Goal: Information Seeking & Learning: Learn about a topic

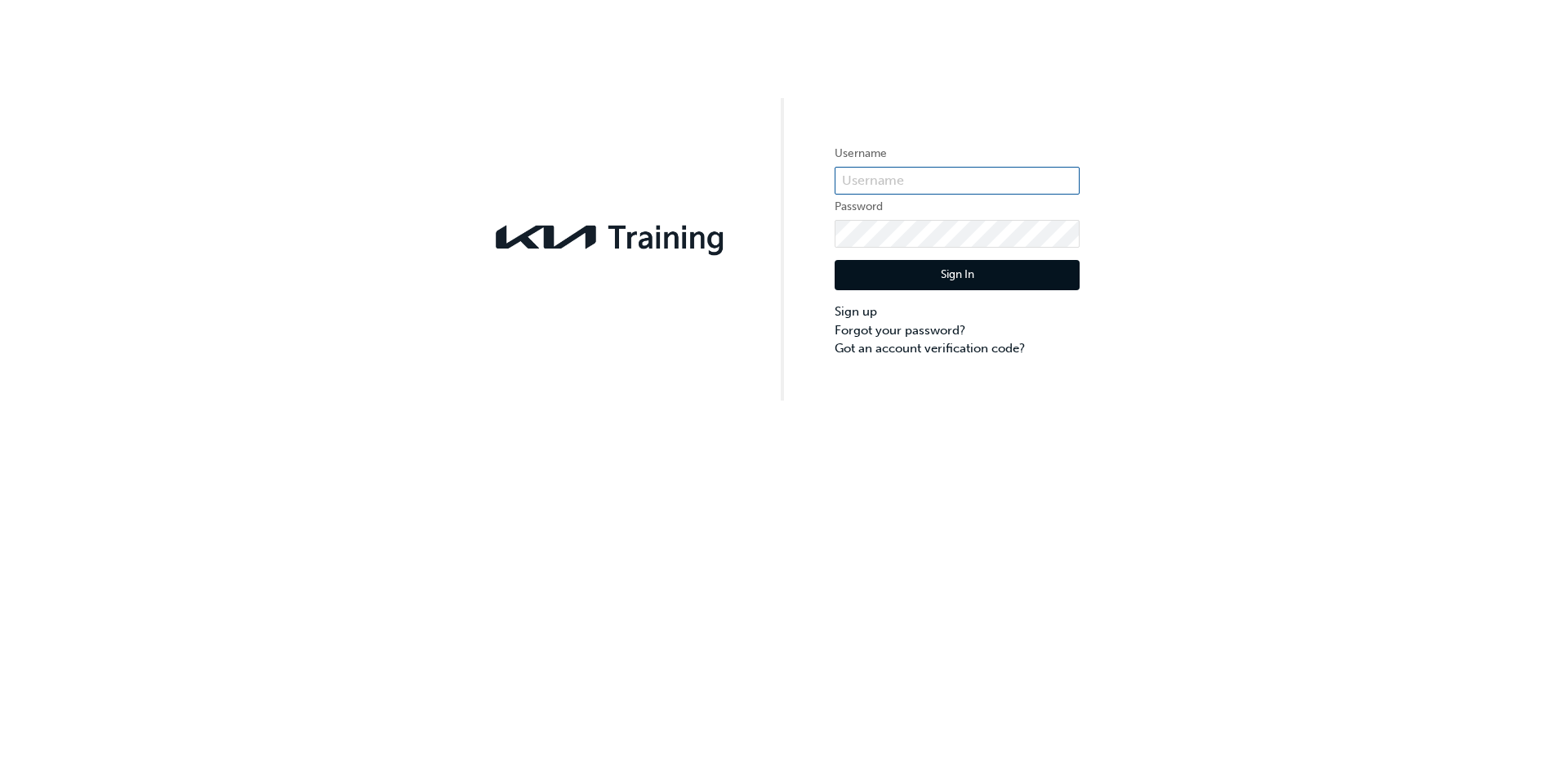
type input "KAU86109H3"
click at [958, 267] on button "Sign In" at bounding box center [957, 275] width 245 height 31
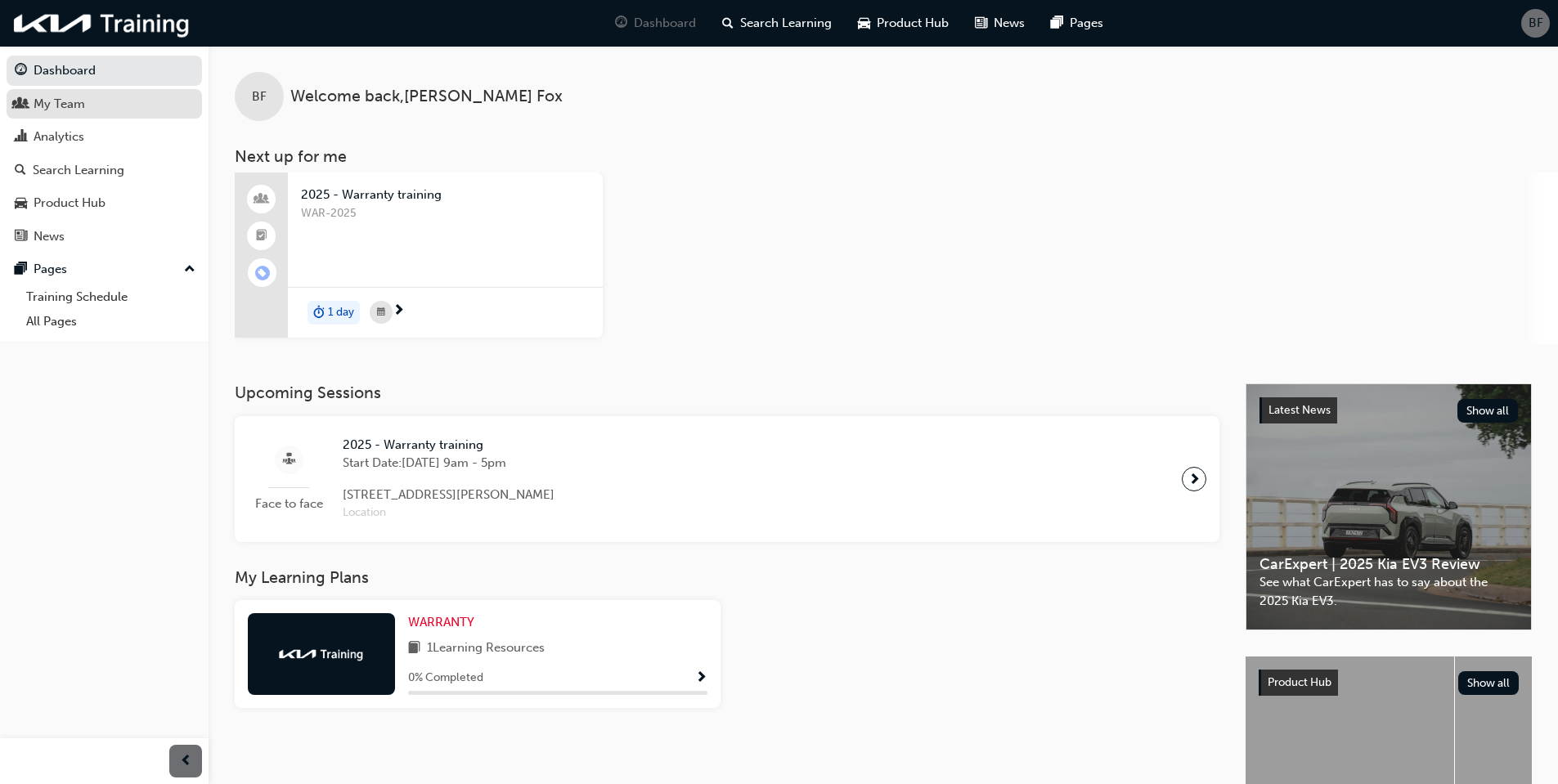
click at [66, 104] on div "My Team" at bounding box center [59, 104] width 52 height 19
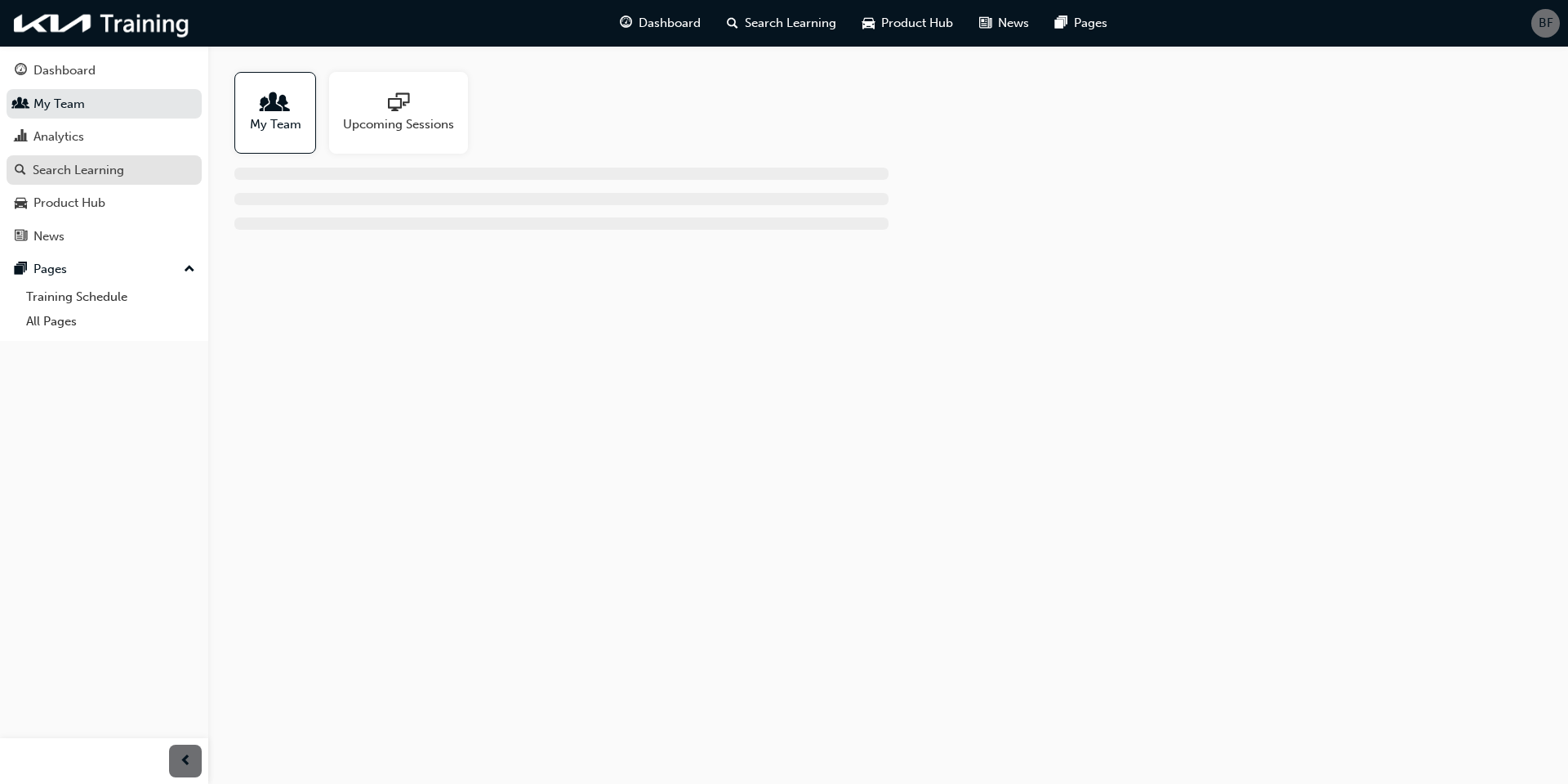
click at [65, 172] on div "Search Learning" at bounding box center [78, 170] width 92 height 19
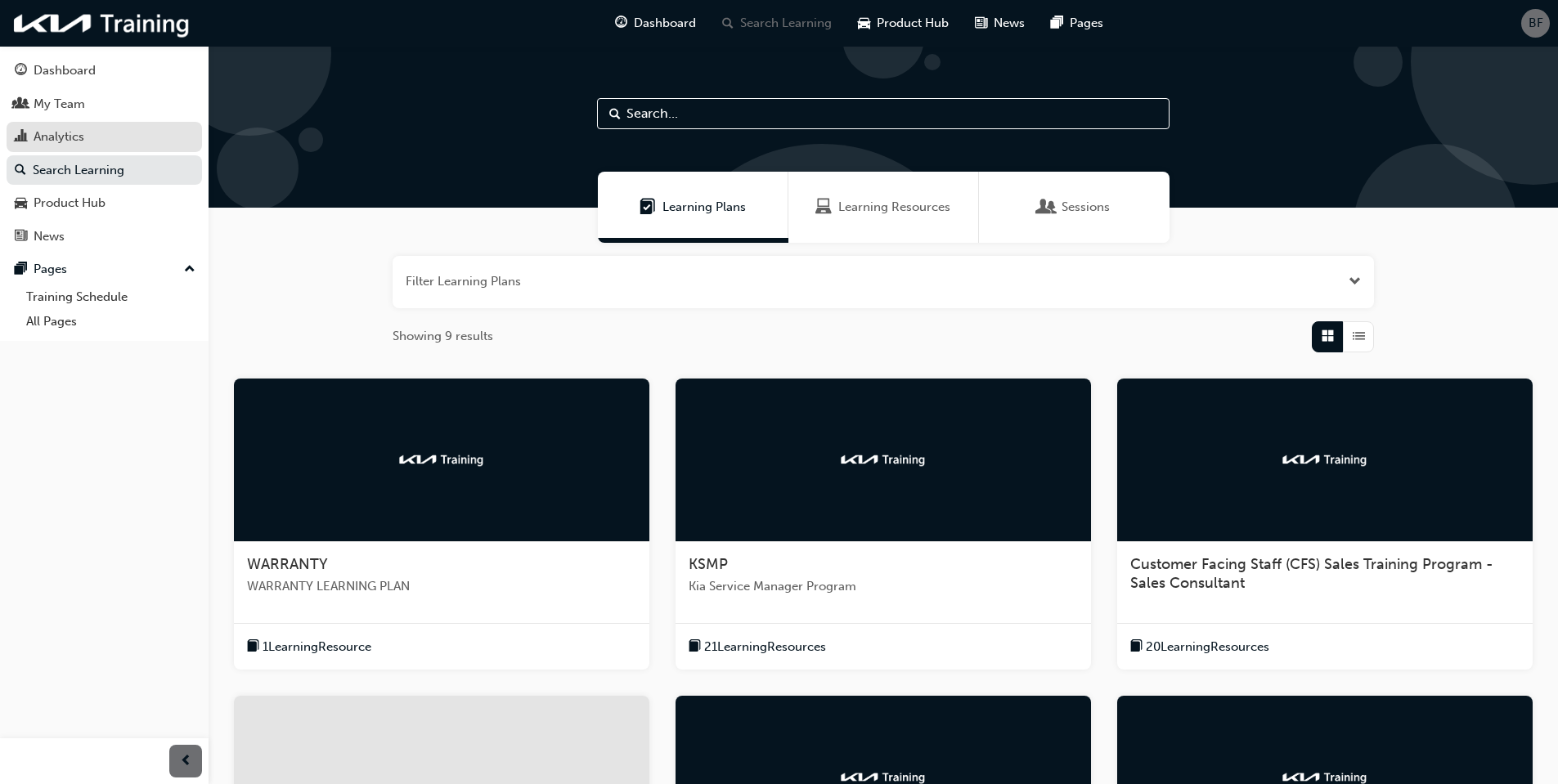
click at [55, 124] on link "Analytics" at bounding box center [104, 136] width 195 height 30
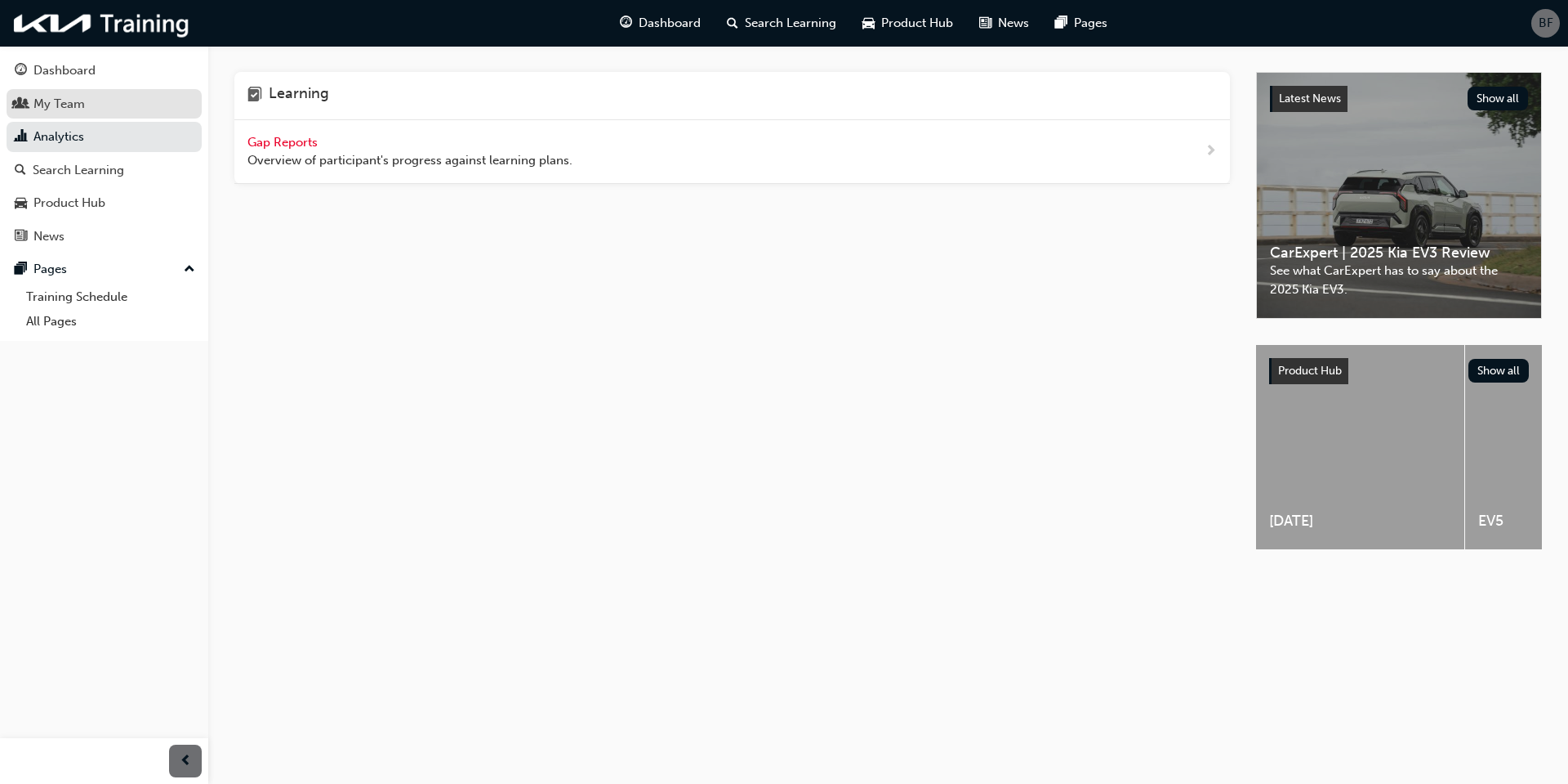
click at [86, 108] on div "My Team" at bounding box center [104, 104] width 179 height 20
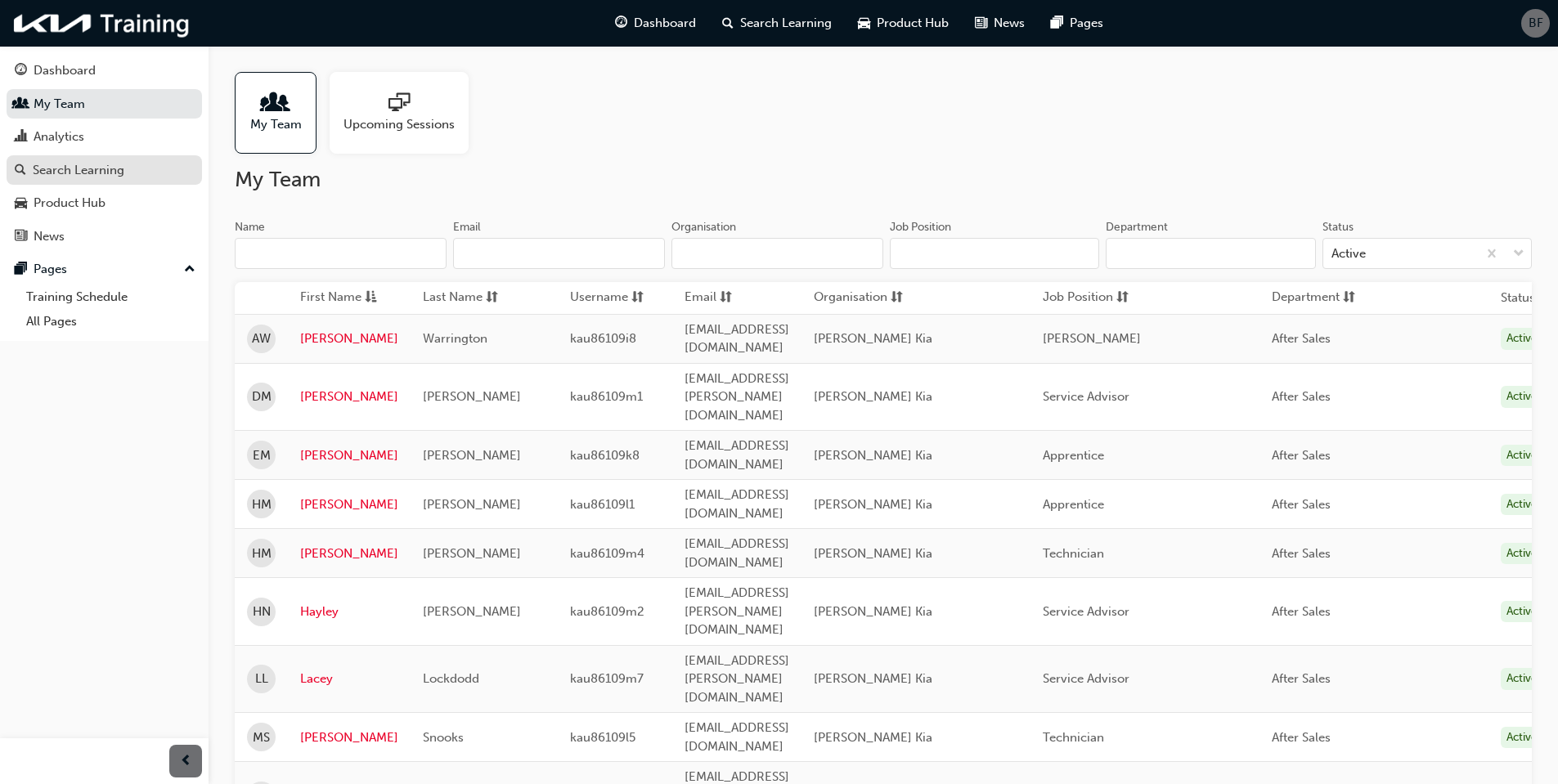
click at [81, 164] on div "Search Learning" at bounding box center [78, 170] width 92 height 19
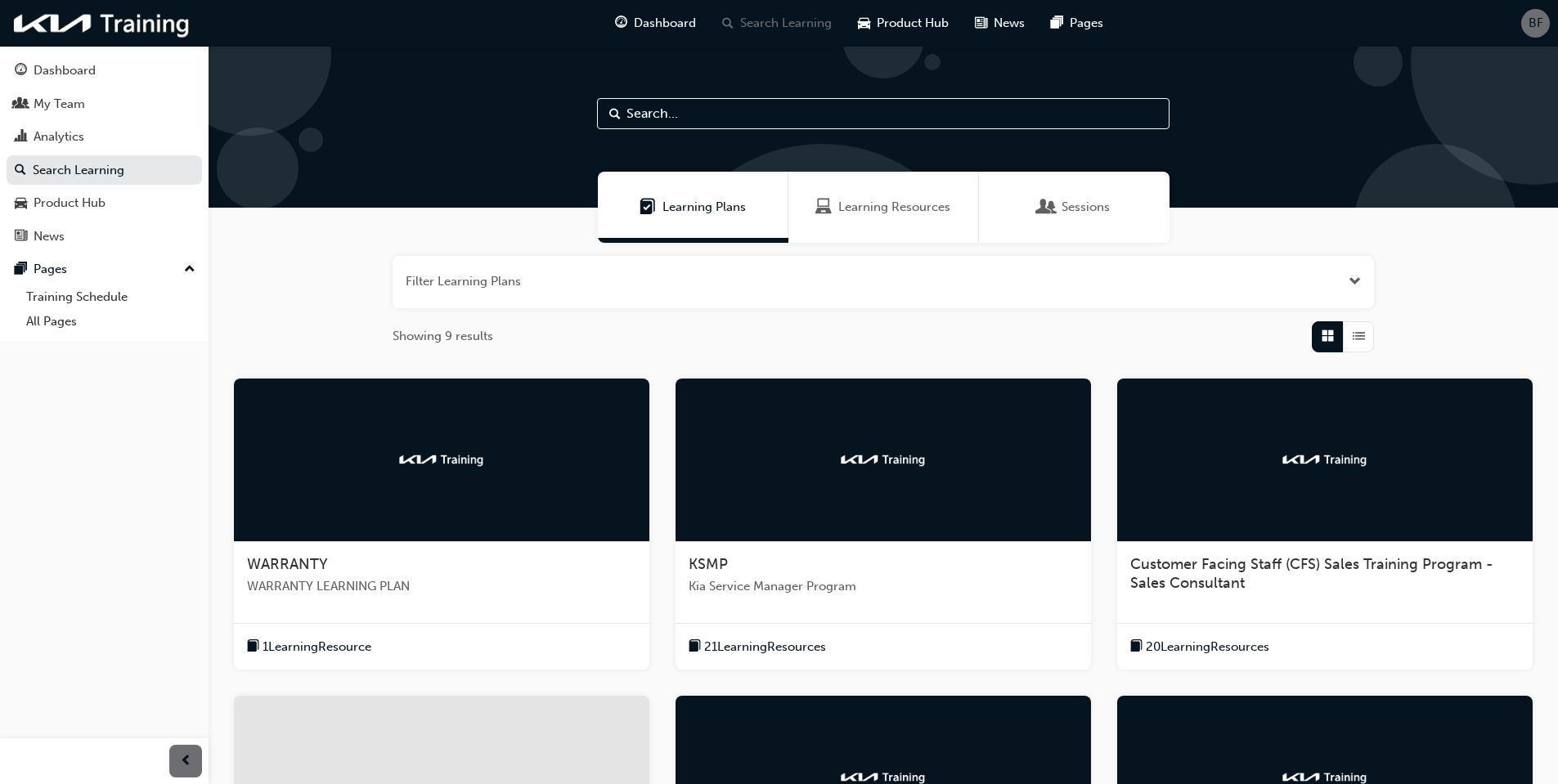
click at [680, 114] on input "text" at bounding box center [884, 114] width 573 height 31
type input "repair order"
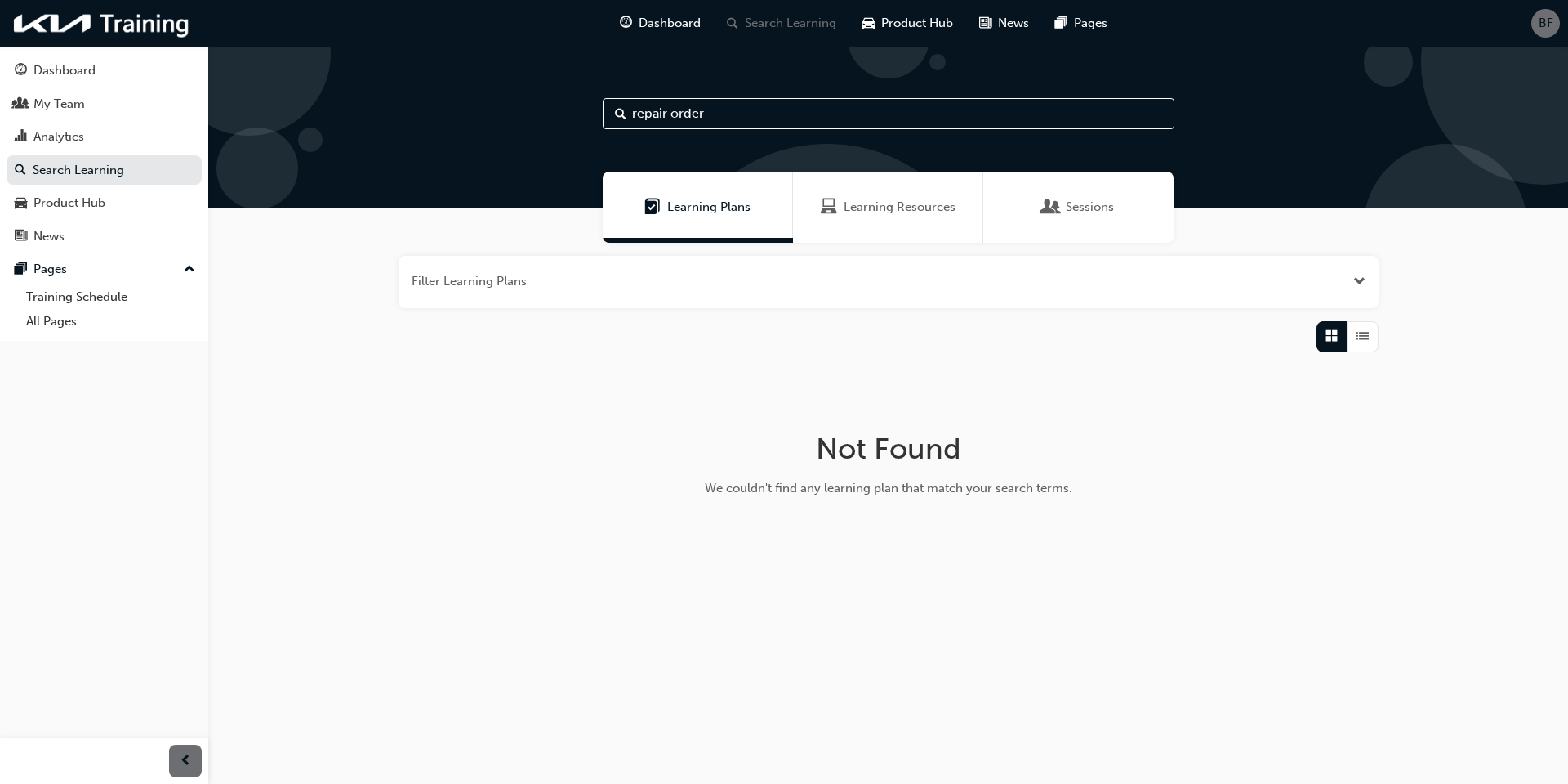
click at [715, 202] on span "Learning Plans" at bounding box center [709, 207] width 84 height 19
click at [924, 210] on span "Learning Resources" at bounding box center [899, 207] width 112 height 19
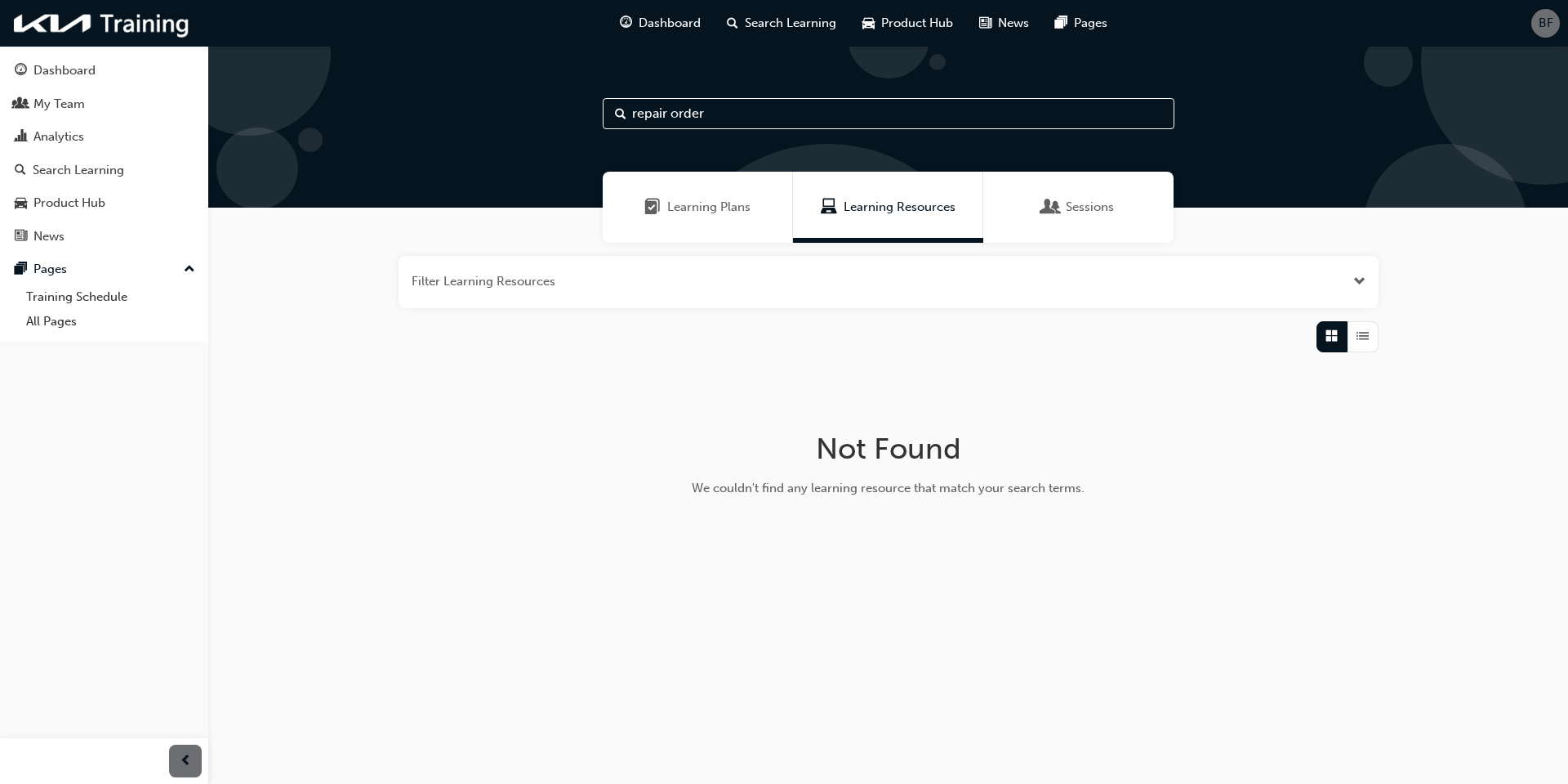
click at [1069, 215] on span "Sessions" at bounding box center [1090, 207] width 48 height 19
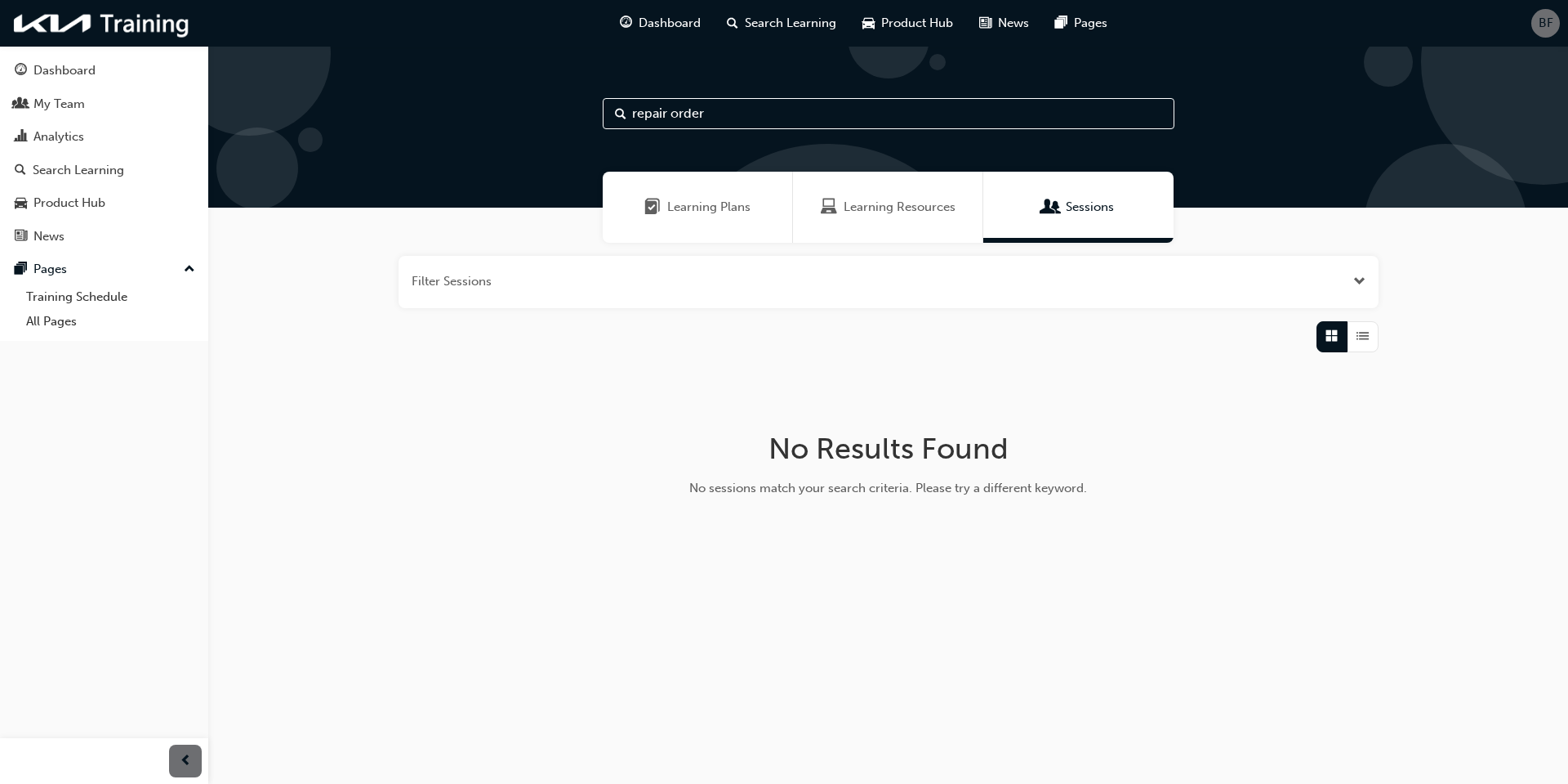
click at [692, 206] on span "Learning Plans" at bounding box center [709, 207] width 84 height 19
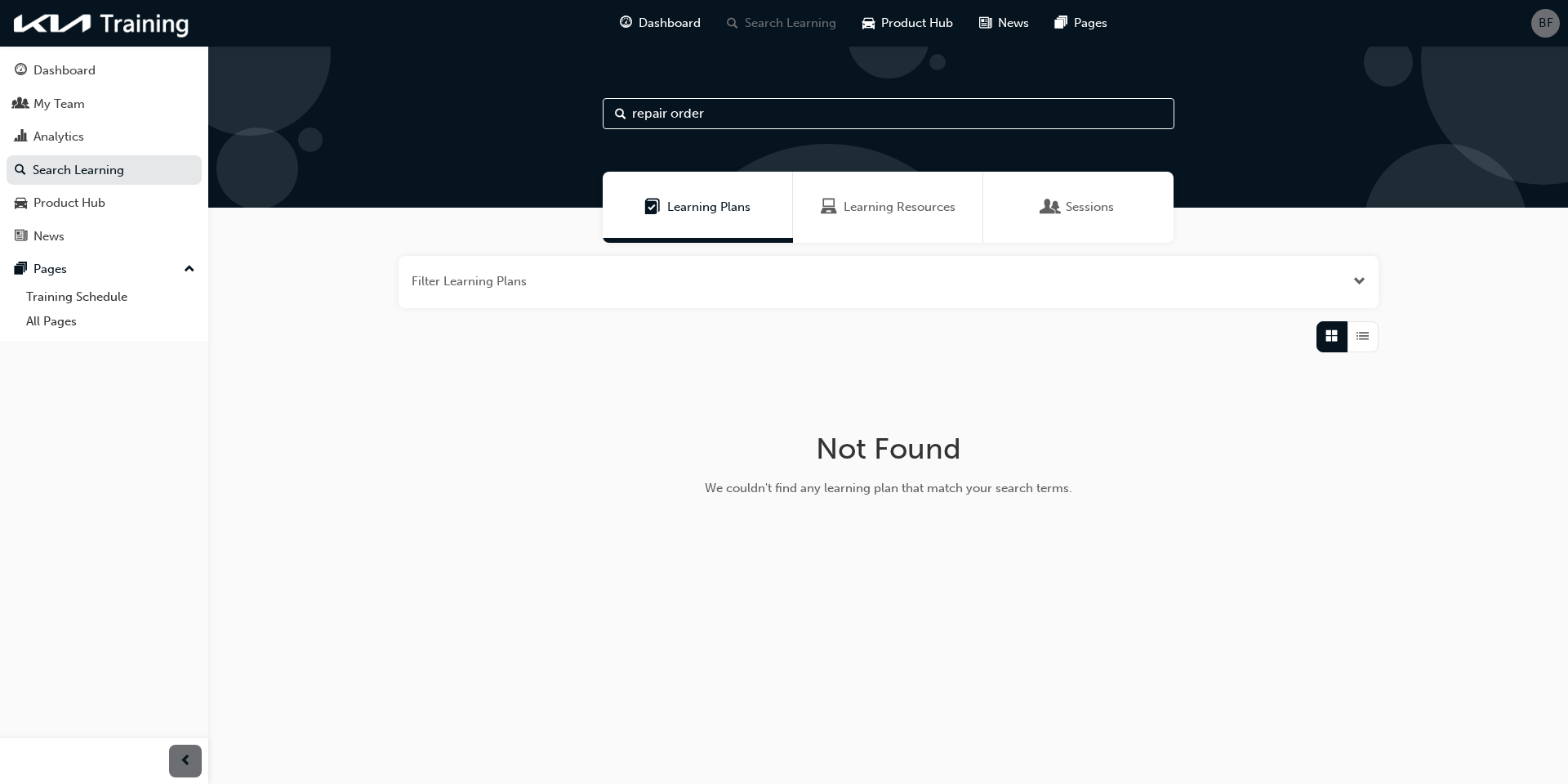
drag, startPoint x: 736, startPoint y: 121, endPoint x: 441, endPoint y: 110, distance: 295.2
click at [441, 110] on div "repair order" at bounding box center [888, 126] width 1360 height 162
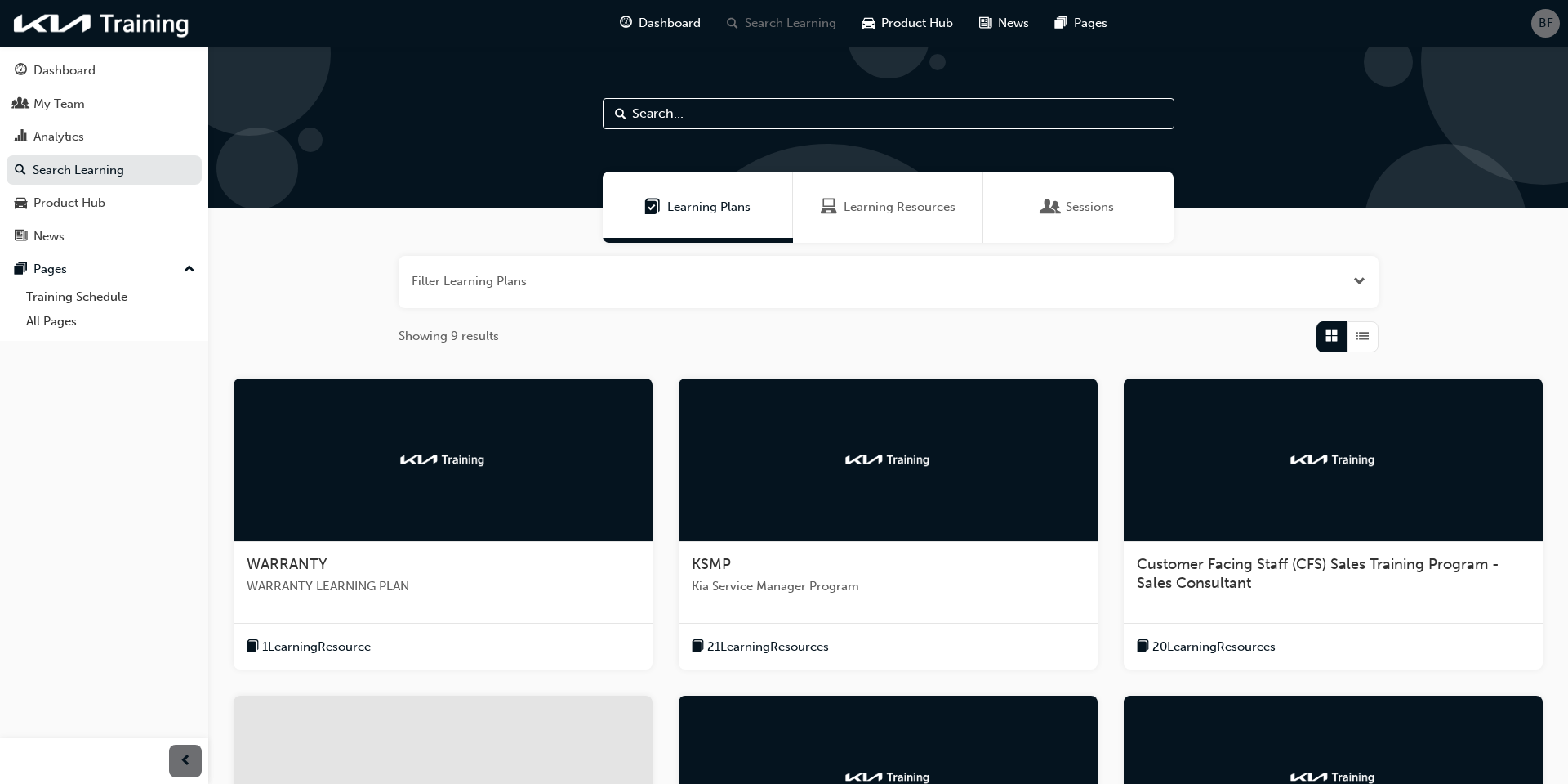
click at [728, 121] on input "text" at bounding box center [889, 114] width 572 height 31
click at [709, 117] on input "text" at bounding box center [889, 114] width 572 height 31
drag, startPoint x: 709, startPoint y: 117, endPoint x: 562, endPoint y: 115, distance: 147.0
click at [562, 115] on div at bounding box center [888, 126] width 1360 height 162
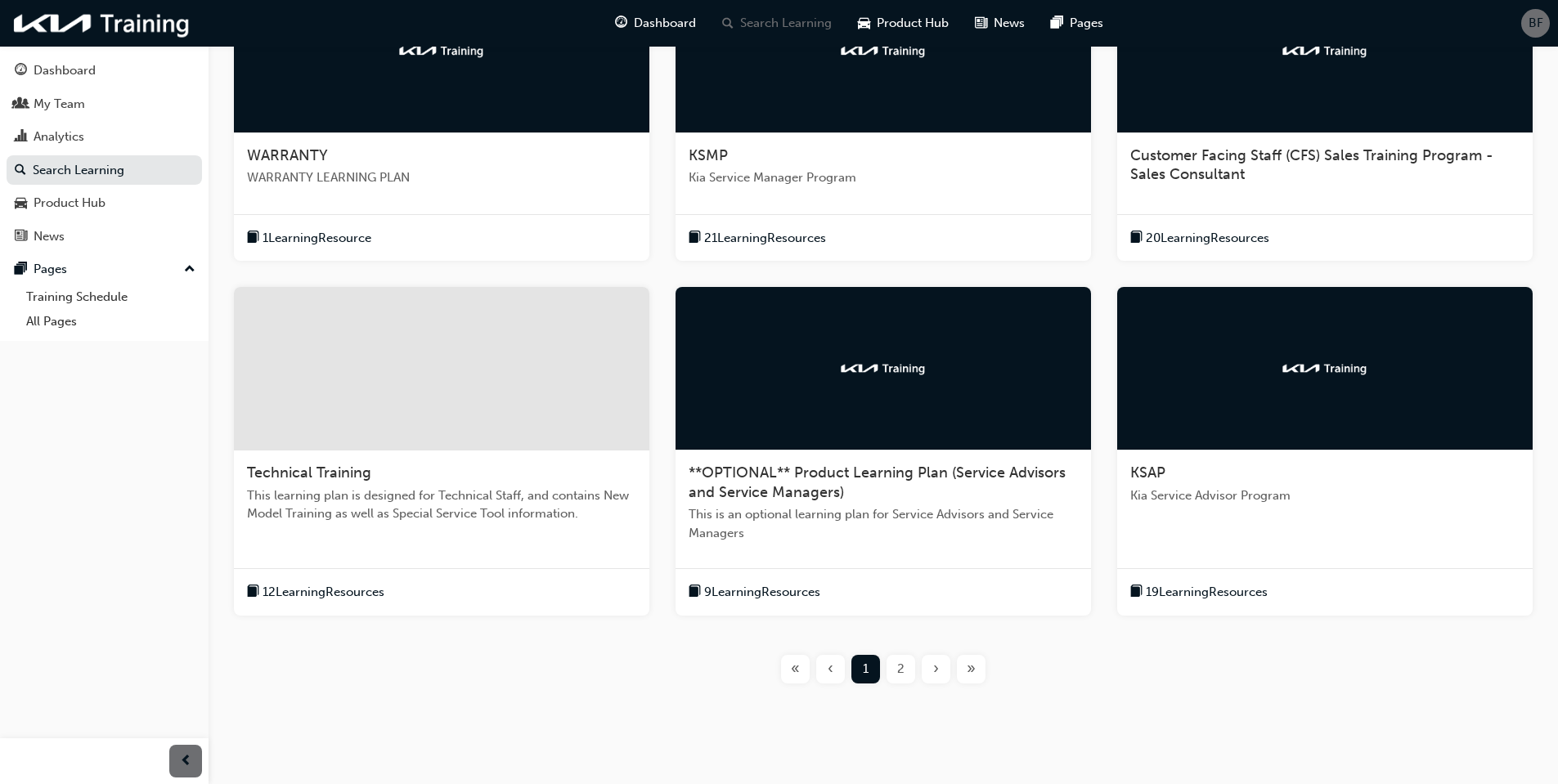
scroll to position [441, 0]
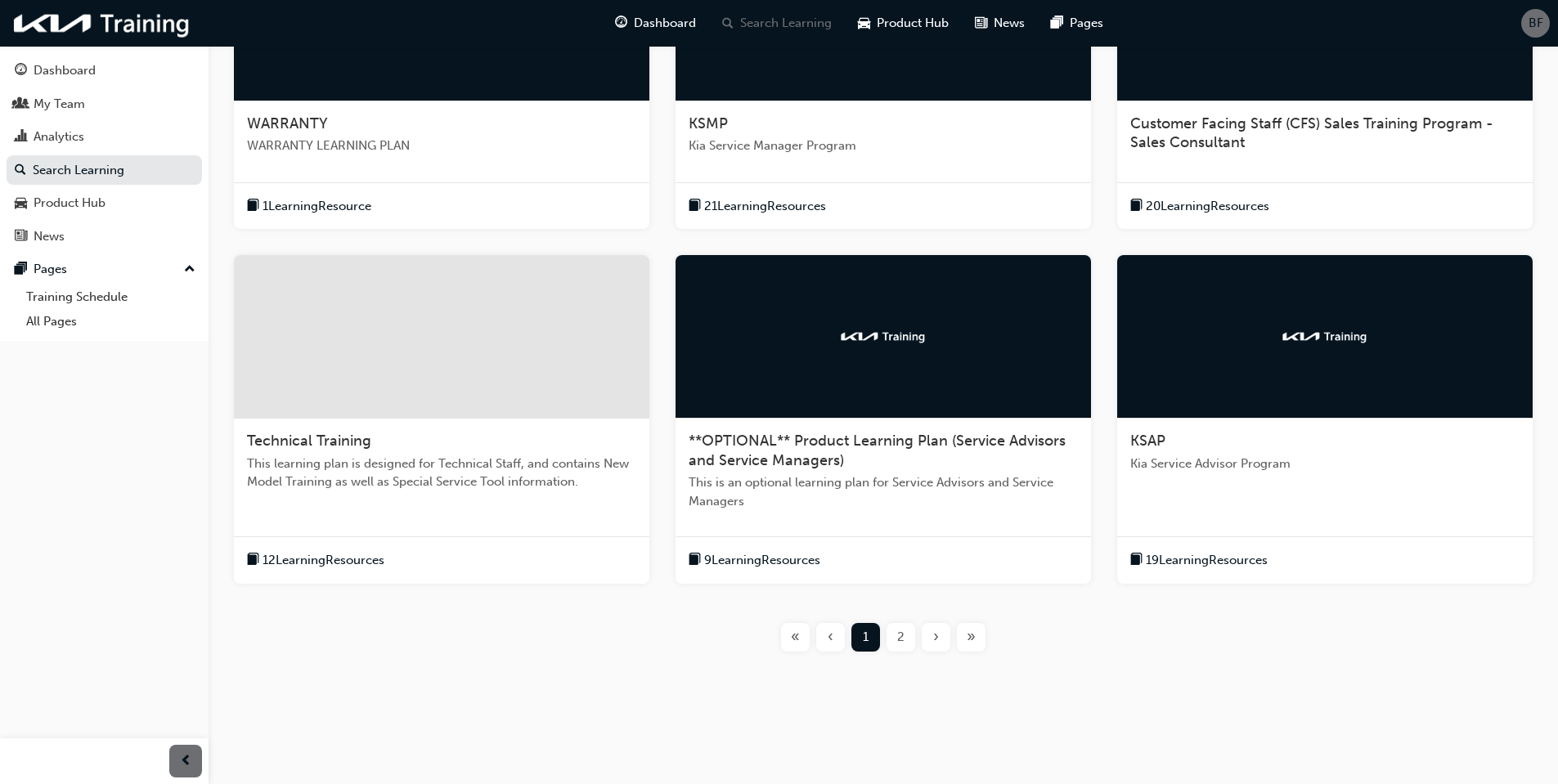
click at [895, 637] on div "2" at bounding box center [900, 636] width 28 height 28
